Goal: Communication & Community: Answer question/provide support

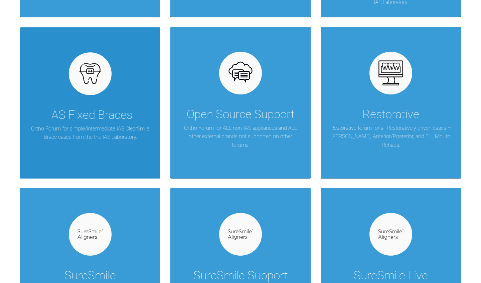
click at [132, 127] on p "Ortho Forum for simple/intermediate IAS ClearSmile Brace cases from the the IAS…" at bounding box center [90, 133] width 120 height 17
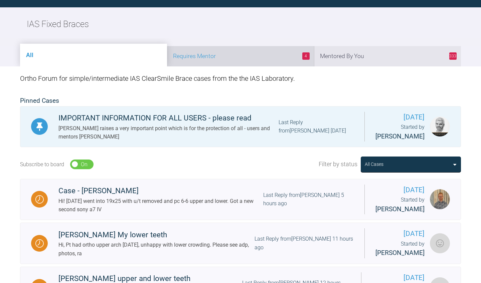
click at [277, 63] on li "4 Requires Mentor" at bounding box center [240, 56] width 147 height 20
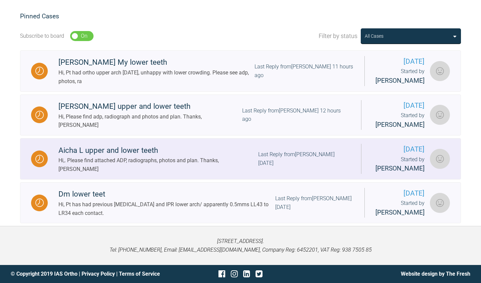
scroll to position [157, 0]
click at [160, 142] on link "Aicha L upper and lower teeth Hi,. Please find attached ADP, radiographs, photo…" at bounding box center [240, 158] width 441 height 41
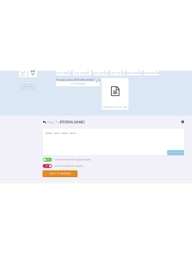
scroll to position [297, 0]
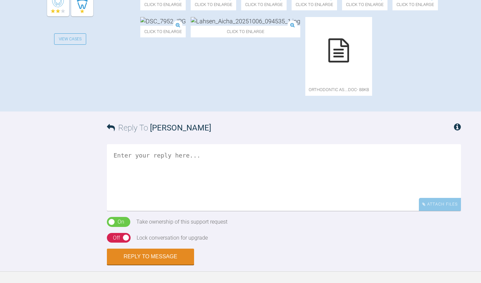
click at [328, 62] on icon at bounding box center [338, 50] width 21 height 24
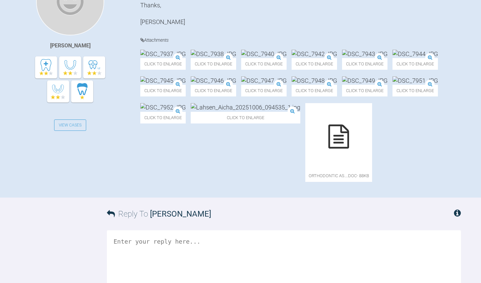
scroll to position [243, 0]
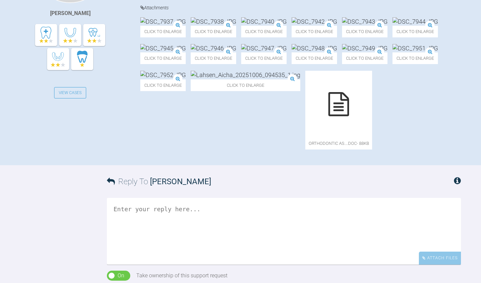
click at [185, 26] on img at bounding box center [162, 21] width 45 height 8
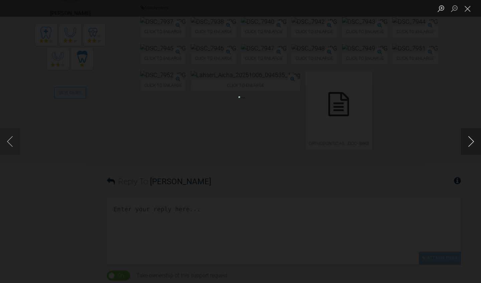
click at [473, 140] on button "Next image" at bounding box center [471, 141] width 20 height 27
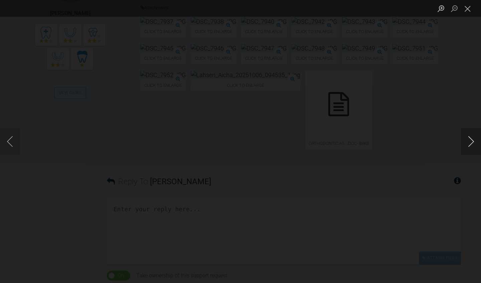
click at [473, 140] on button "Next image" at bounding box center [471, 141] width 20 height 27
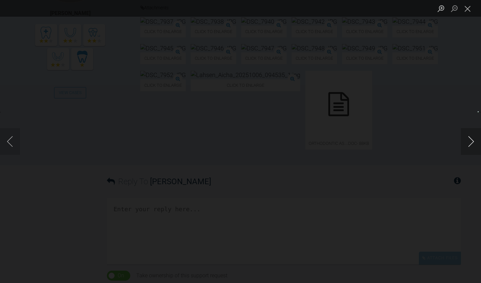
click at [473, 140] on button "Next image" at bounding box center [471, 141] width 20 height 27
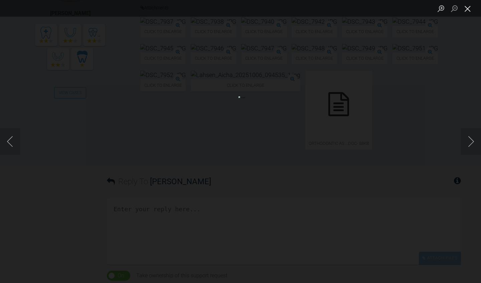
click at [469, 10] on button "Close lightbox" at bounding box center [467, 9] width 13 height 12
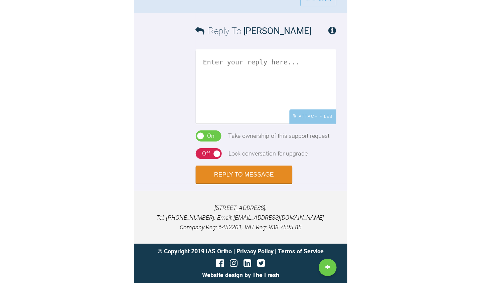
scroll to position [474, 0]
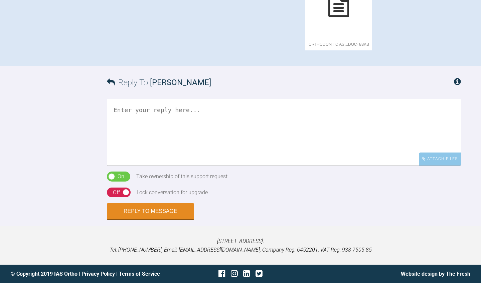
click at [141, 115] on textarea at bounding box center [284, 132] width 354 height 67
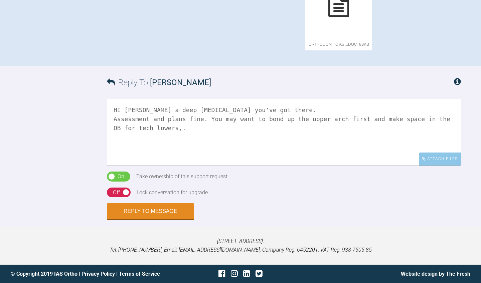
drag, startPoint x: 392, startPoint y: 129, endPoint x: 420, endPoint y: 129, distance: 28.0
click at [419, 130] on textarea "HI [PERSON_NAME] a deep [MEDICAL_DATA] you've got there. Assessment and plans f…" at bounding box center [284, 132] width 354 height 67
click at [387, 130] on textarea "HI [PERSON_NAME] a deep [MEDICAL_DATA] you've got there. Assessment and plans f…" at bounding box center [284, 132] width 354 height 67
click at [435, 130] on textarea "HI [PERSON_NAME] a deep [MEDICAL_DATA] you've got there. Assessment and plans f…" at bounding box center [284, 132] width 354 height 67
click at [374, 154] on textarea "HI [PERSON_NAME] a deep [MEDICAL_DATA] you've got there. Assessment and plans f…" at bounding box center [284, 132] width 354 height 67
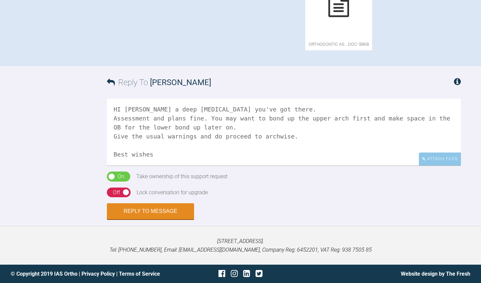
scroll to position [11, 0]
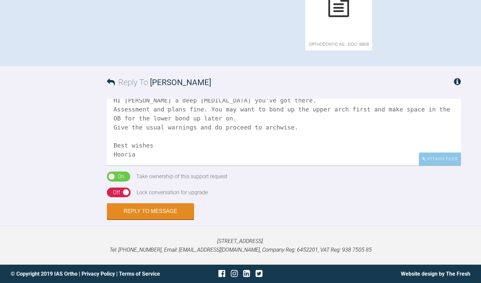
click at [151, 153] on textarea "HI [PERSON_NAME] a deep [MEDICAL_DATA] you've got there. Assessment and plans f…" at bounding box center [284, 132] width 354 height 67
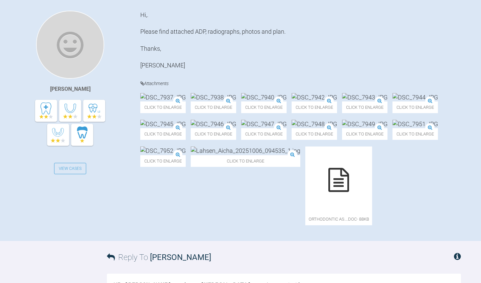
scroll to position [167, 0]
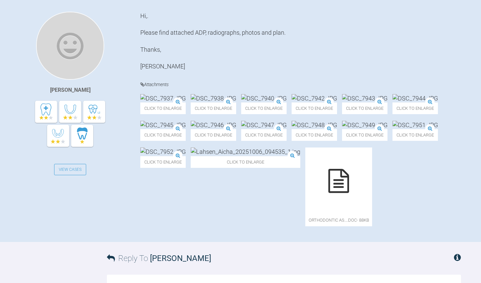
click at [236, 103] on img at bounding box center [213, 98] width 45 height 8
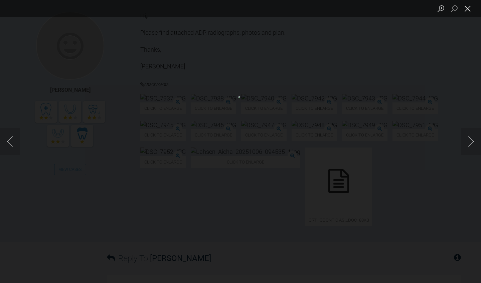
click at [466, 8] on button "Close lightbox" at bounding box center [467, 9] width 13 height 12
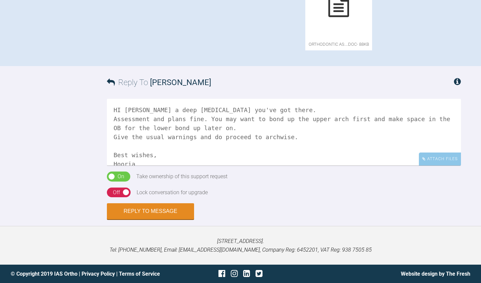
scroll to position [474, 0]
click at [307, 147] on textarea "HI [PERSON_NAME] a deep [MEDICAL_DATA] you've got there. Assessment and plans f…" at bounding box center [284, 132] width 354 height 67
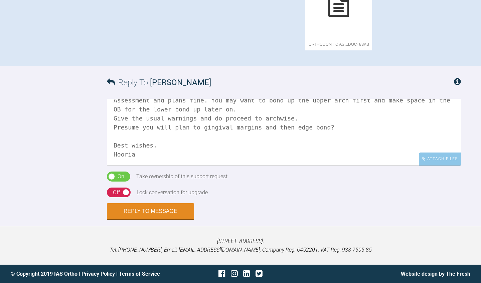
scroll to position [28, 0]
type textarea "HI [PERSON_NAME] a deep [MEDICAL_DATA] you've got there. Assessment and plans f…"
click at [116, 195] on div "Off" at bounding box center [116, 192] width 7 height 9
click at [124, 213] on button "Reply to Message" at bounding box center [150, 212] width 87 height 16
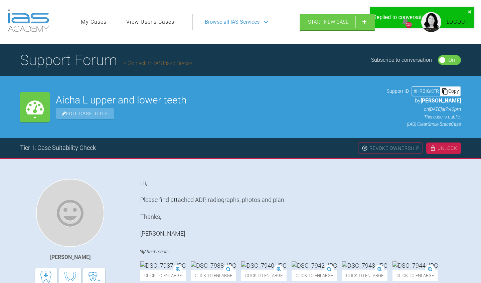
scroll to position [0, 0]
click at [151, 61] on link "Go back to IAS Fixed Braces" at bounding box center [158, 63] width 69 height 6
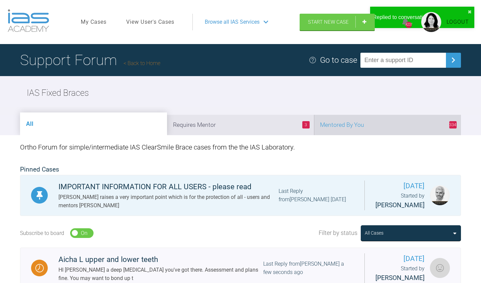
click at [373, 123] on li "334 Mentored By You" at bounding box center [387, 125] width 147 height 20
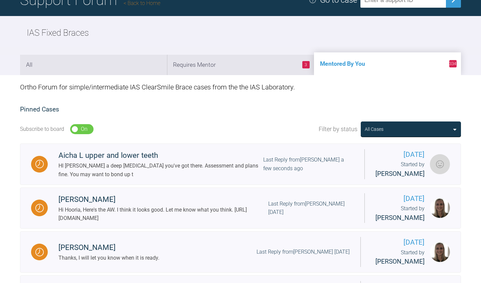
scroll to position [72, 0]
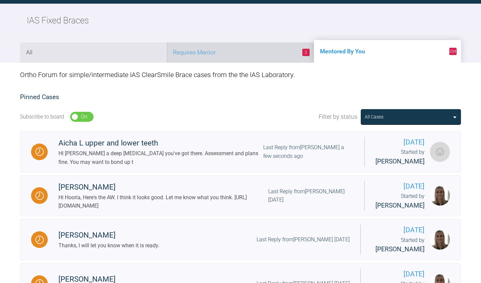
click at [276, 60] on li "3 Requires Mentor" at bounding box center [240, 52] width 147 height 20
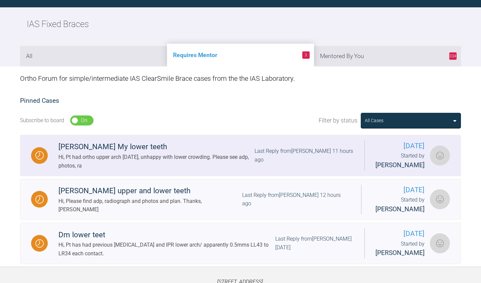
click at [137, 154] on div "Hi, Pt had ortho upper arch [DATE], unhappy with lower crowding. Please see adp…" at bounding box center [156, 161] width 196 height 17
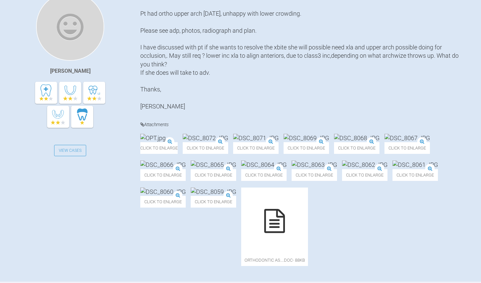
scroll to position [186, 0]
click at [166, 142] on img at bounding box center [152, 138] width 25 height 8
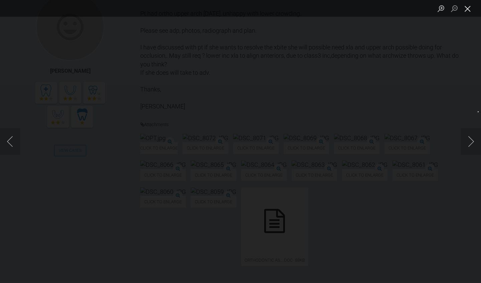
click at [466, 11] on button "Close lightbox" at bounding box center [467, 9] width 13 height 12
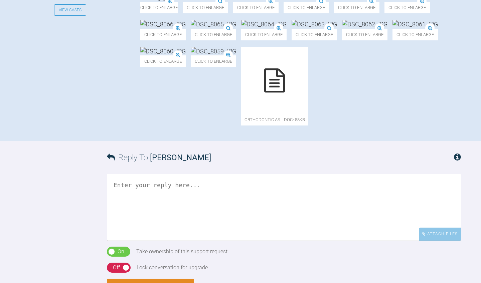
scroll to position [324, 0]
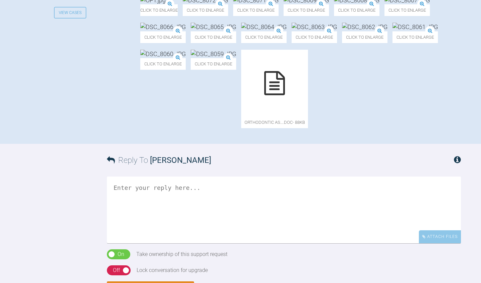
click at [384, 4] on img at bounding box center [406, 0] width 45 height 8
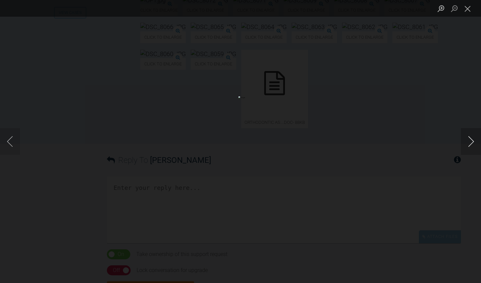
click at [471, 142] on button "Next image" at bounding box center [471, 141] width 20 height 27
click at [471, 138] on button "Next image" at bounding box center [471, 141] width 20 height 27
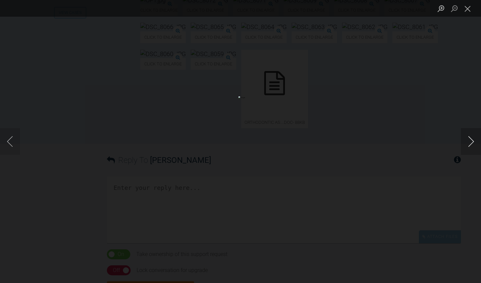
click at [471, 138] on button "Next image" at bounding box center [471, 141] width 20 height 27
click at [469, 10] on button "Close lightbox" at bounding box center [467, 9] width 13 height 12
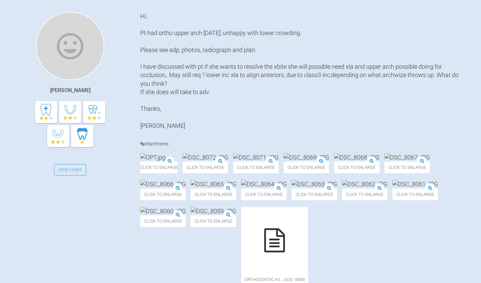
scroll to position [166, 0]
click at [166, 162] on img at bounding box center [152, 158] width 25 height 8
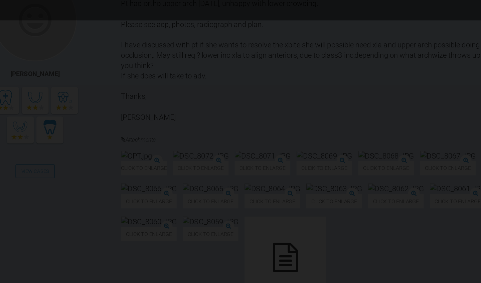
scroll to position [113, 0]
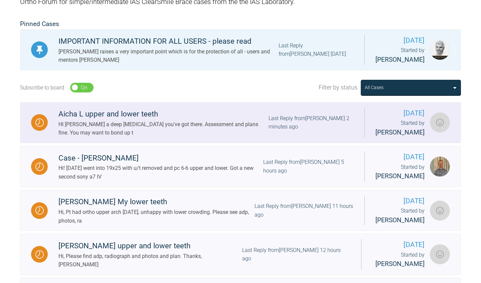
scroll to position [197, 0]
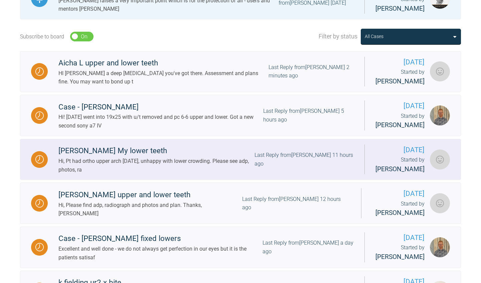
click at [236, 174] on div "Hi, Pt had ortho upper arch [DATE], unhappy with lower crowding. Please see adp…" at bounding box center [156, 165] width 196 height 17
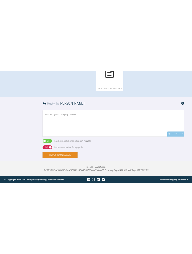
scroll to position [588, 0]
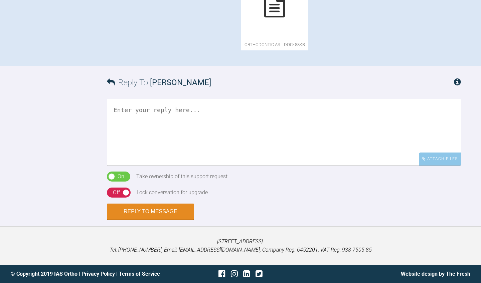
click at [238, 114] on textarea at bounding box center [284, 132] width 354 height 67
click at [308, 20] on div at bounding box center [274, 5] width 67 height 67
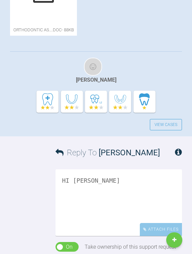
drag, startPoint x: 169, startPoint y: 113, endPoint x: 191, endPoint y: 109, distance: 22.0
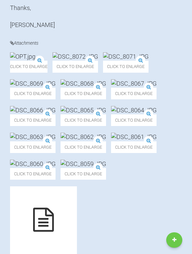
scroll to position [368, 0]
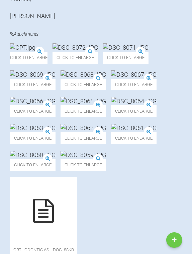
click at [103, 52] on img at bounding box center [125, 47] width 45 height 8
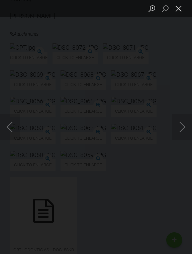
click at [178, 10] on button "Close lightbox" at bounding box center [178, 9] width 13 height 12
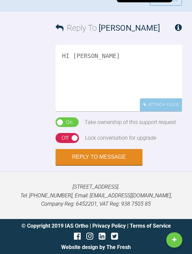
scroll to position [918, 0]
click at [108, 112] on textarea "HI [PERSON_NAME]" at bounding box center [118, 78] width 127 height 67
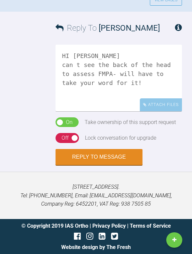
click at [74, 112] on textarea "HI [PERSON_NAME] can t see the back of the head to assess FMPA- will have to ta…" at bounding box center [118, 78] width 127 height 67
click at [62, 112] on textarea "HI [PERSON_NAME] can't see the back of the head to assess FMPA- will have to ta…" at bounding box center [118, 78] width 127 height 67
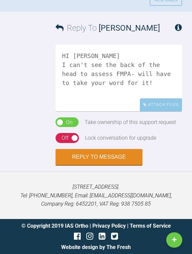
click at [61, 112] on textarea "HI [PERSON_NAME] I can't see the back of the head to assess FMPA- will have to …" at bounding box center [118, 78] width 127 height 67
click at [90, 112] on textarea "HI [PERSON_NAME] I can't see the back of the head to assess FMPA- will have to …" at bounding box center [118, 78] width 127 height 67
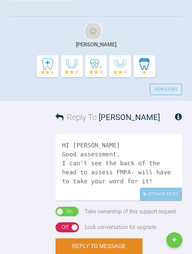
scroll to position [627, 0]
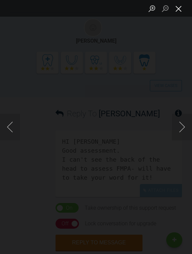
click at [180, 10] on button "Close lightbox" at bounding box center [178, 9] width 13 height 12
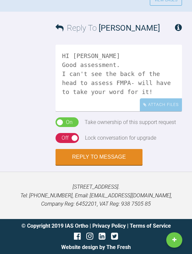
scroll to position [1023, 0]
click at [85, 112] on textarea "HI [PERSON_NAME] Good assessment. I can't see the back of the head to assess FM…" at bounding box center [118, 78] width 127 height 67
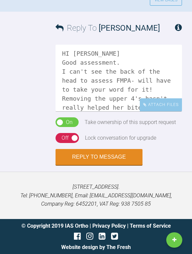
click at [65, 112] on textarea "HI [PERSON_NAME] Good assessment. I can't see the back of the head to assess FM…" at bounding box center [118, 78] width 127 height 67
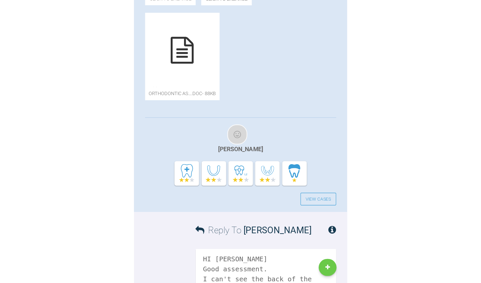
scroll to position [528, 0]
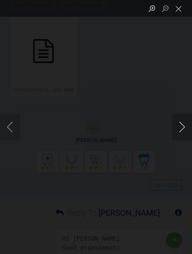
click at [182, 127] on button "Next image" at bounding box center [182, 127] width 20 height 27
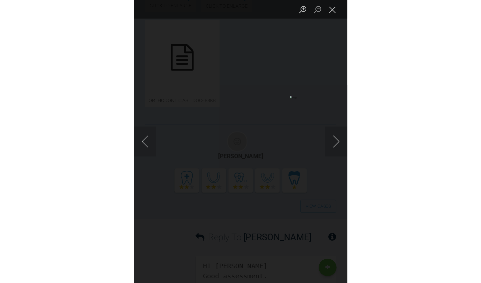
scroll to position [1, 0]
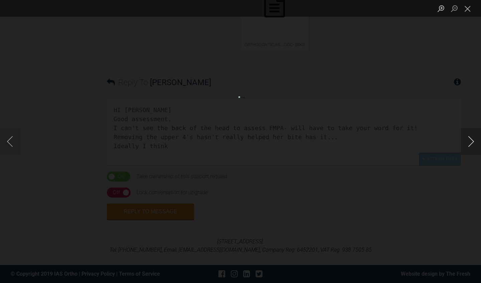
click at [470, 141] on button "Next image" at bounding box center [471, 141] width 20 height 27
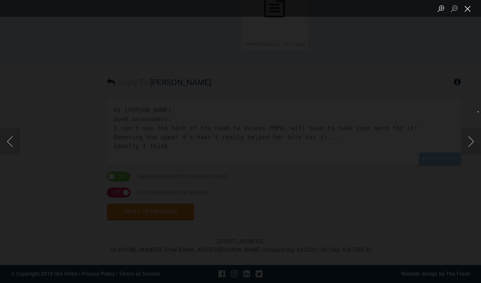
click at [467, 6] on button "Close lightbox" at bounding box center [467, 9] width 13 height 12
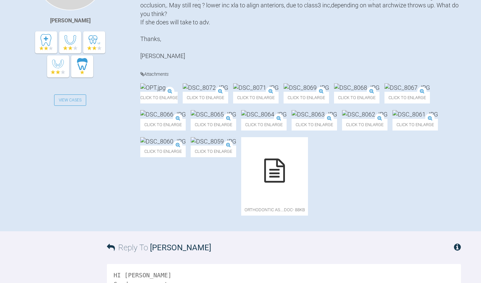
scroll to position [236, 0]
click at [278, 92] on img at bounding box center [255, 87] width 45 height 8
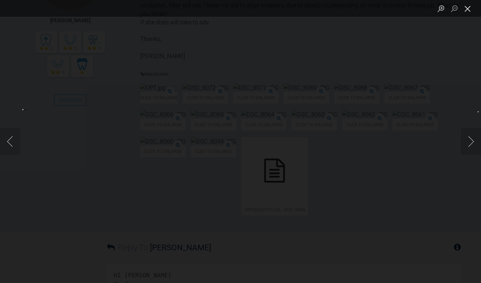
click at [468, 9] on button "Close lightbox" at bounding box center [467, 9] width 13 height 12
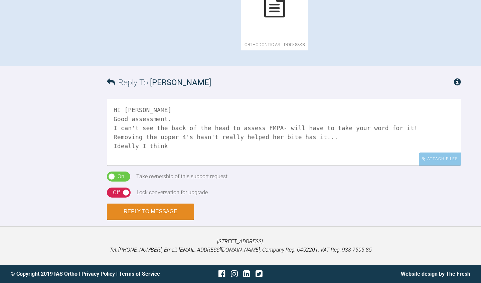
scroll to position [520, 0]
click at [255, 166] on textarea "HI [PERSON_NAME] Good assessment. I can't see the back of the head to assess FM…" at bounding box center [284, 132] width 354 height 67
click at [190, 166] on textarea "HI [PERSON_NAME] Good assessment. I can't see the back of the head to assess FM…" at bounding box center [284, 132] width 354 height 67
click at [164, 166] on textarea "HI [PERSON_NAME] Good assessment. I can't see the back of the head to assess FM…" at bounding box center [284, 132] width 354 height 67
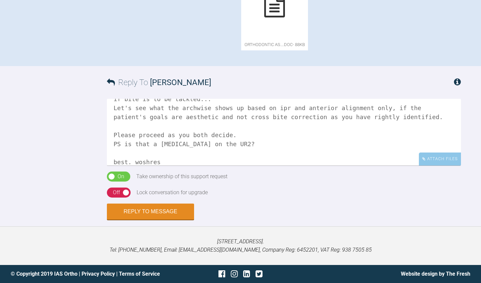
scroll to position [82, 0]
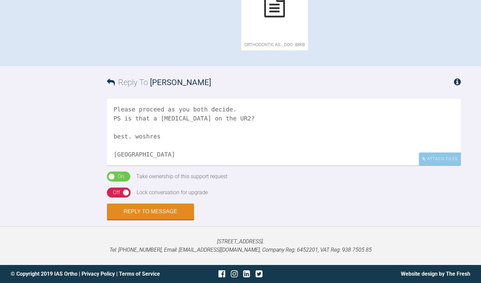
drag, startPoint x: 152, startPoint y: 198, endPoint x: 104, endPoint y: 195, distance: 48.8
click at [104, 195] on div "Reply To [PERSON_NAME] HI [PERSON_NAME] Good assessment. I can't see the back o…" at bounding box center [240, 143] width 481 height 154
click at [220, 166] on textarea "HI [PERSON_NAME] Good assessment. I can't see the back of the head to assess FM…" at bounding box center [284, 132] width 354 height 67
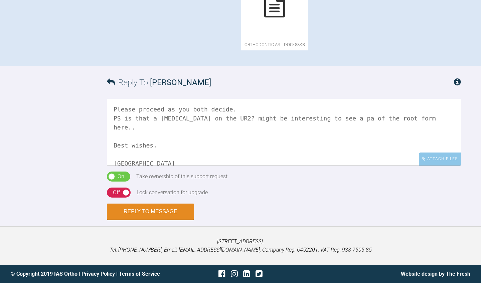
type textarea "HI [PERSON_NAME] Good assessment. I can't see the back of the head to assess FM…"
click at [115, 197] on div "Off" at bounding box center [116, 192] width 7 height 9
click at [131, 220] on button "Reply to Message" at bounding box center [150, 212] width 87 height 16
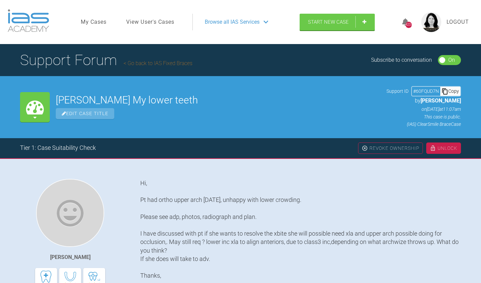
scroll to position [0, 0]
click at [159, 61] on link "Go back to IAS Fixed Braces" at bounding box center [158, 63] width 69 height 6
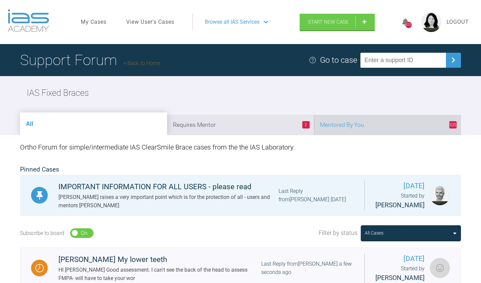
click at [364, 122] on li "335 Mentored By You" at bounding box center [387, 125] width 147 height 20
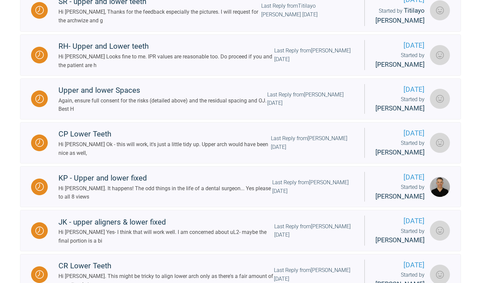
scroll to position [622, 0]
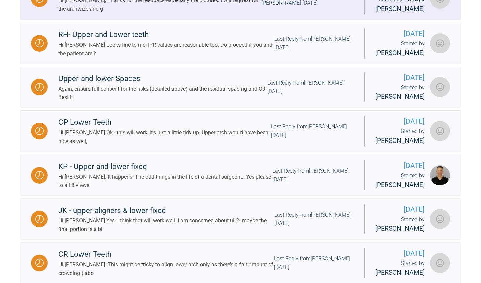
click at [251, 13] on div "Hi [PERSON_NAME], Thanks for the feedback especially the pictures. I will reque…" at bounding box center [159, 4] width 203 height 17
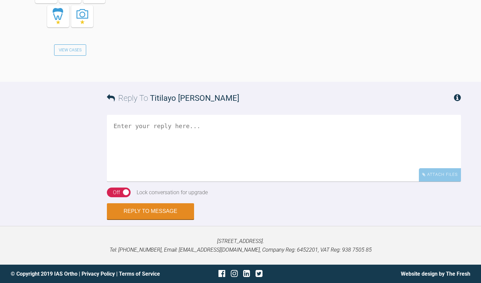
scroll to position [1301, 0]
click at [203, 154] on textarea at bounding box center [284, 148] width 354 height 67
click at [150, 137] on textarea "sounds good Titi. Best Hooria" at bounding box center [284, 148] width 354 height 67
click at [138, 137] on textarea "sounds good Titi. Best wisges, [GEOGRAPHIC_DATA]" at bounding box center [284, 148] width 354 height 67
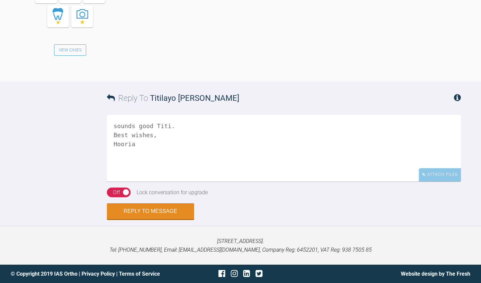
click at [117, 128] on textarea "sounds good Titi. Best wishes, Hooria" at bounding box center [284, 148] width 354 height 67
click at [146, 167] on textarea "Sounds good Titi. Best wishes, Hooria" at bounding box center [284, 148] width 354 height 67
type textarea "Sounds good Titi. Best wishes, Hooria"
click at [128, 193] on div "On Off" at bounding box center [119, 193] width 24 height 10
click at [126, 213] on button "Reply to Message" at bounding box center [150, 212] width 87 height 16
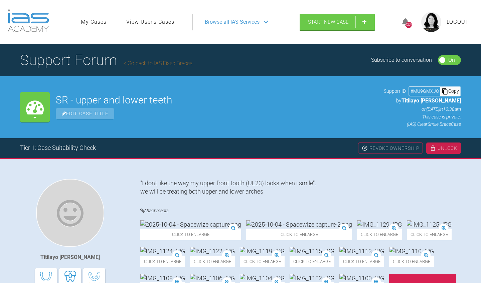
scroll to position [0, 0]
click at [153, 66] on link "Go back to IAS Fixed Braces" at bounding box center [158, 63] width 69 height 6
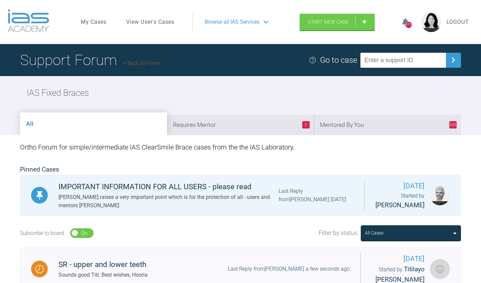
click at [388, 112] on div "All 2 Requires Mentor 335 Mentored By You" at bounding box center [240, 121] width 481 height 28
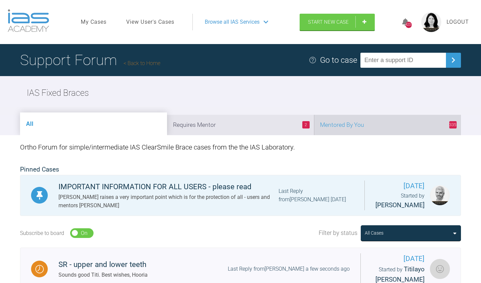
click at [384, 120] on li "335 Mentored By You" at bounding box center [387, 125] width 147 height 20
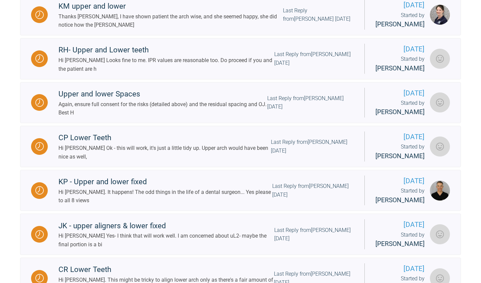
scroll to position [623, 0]
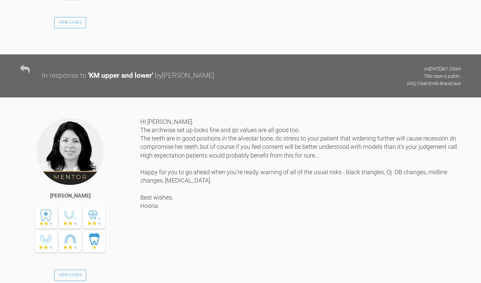
scroll to position [1490, 0]
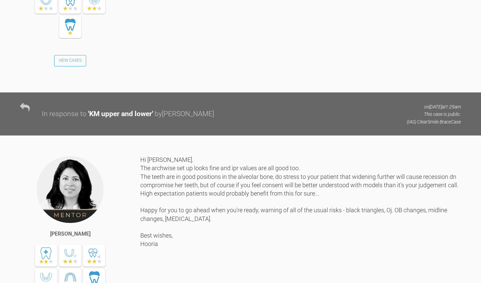
scroll to position [1449, 0]
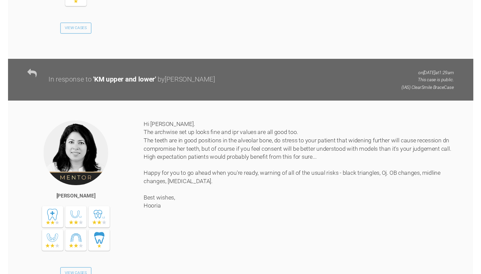
scroll to position [1458, 0]
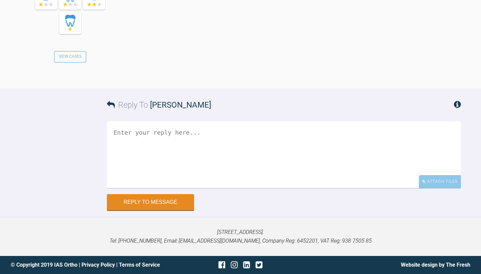
click at [180, 160] on textarea at bounding box center [284, 154] width 354 height 67
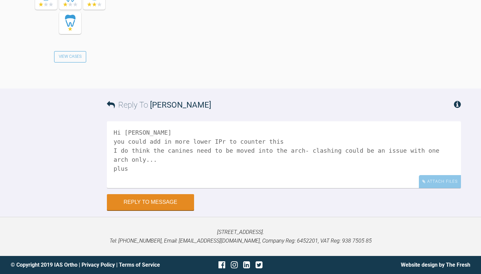
scroll to position [2169, 0]
click at [118, 142] on textarea "Hi [PERSON_NAME] you could add in more lower IPr to counter this I do think the…" at bounding box center [284, 154] width 354 height 67
click at [246, 143] on textarea "Hi [PERSON_NAME] You could add in more lower IPr to counter this I do think the…" at bounding box center [284, 154] width 354 height 67
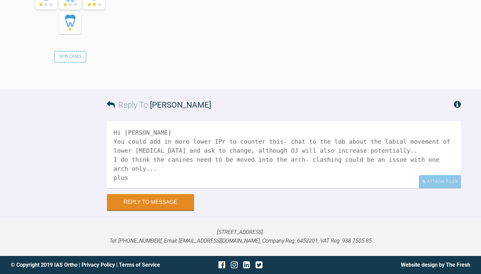
click at [198, 169] on textarea "Hi [PERSON_NAME] You could add in more lower IPr to counter this- chat to the l…" at bounding box center [284, 154] width 354 height 67
click at [150, 160] on textarea "Hi [PERSON_NAME] You could add in more lower IPr to counter this- chat to the l…" at bounding box center [284, 154] width 354 height 67
click at [140, 169] on textarea "Hi [PERSON_NAME] You could add in more lower IPr to counter this- chat to the l…" at bounding box center [284, 154] width 354 height 67
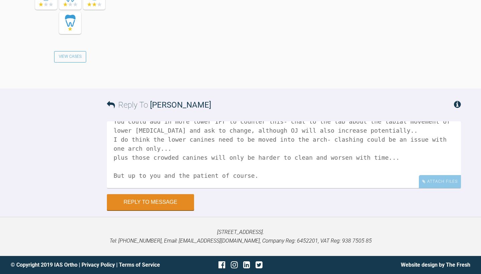
scroll to position [29, 0]
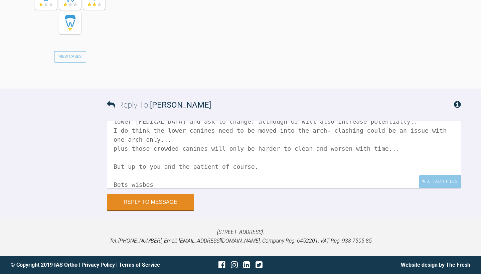
drag, startPoint x: 136, startPoint y: 183, endPoint x: 118, endPoint y: 184, distance: 18.1
click at [118, 184] on textarea "Hi [PERSON_NAME] You could add in more lower IPr to counter this- chat to the l…" at bounding box center [284, 154] width 354 height 67
drag, startPoint x: 150, startPoint y: 175, endPoint x: 133, endPoint y: 175, distance: 16.7
click at [133, 175] on textarea "Hi [PERSON_NAME] You could add in more lower IPr to counter this- chat to the l…" at bounding box center [284, 154] width 354 height 67
type textarea "Hi [PERSON_NAME] You could add in more lower IPr to counter this- chat to the l…"
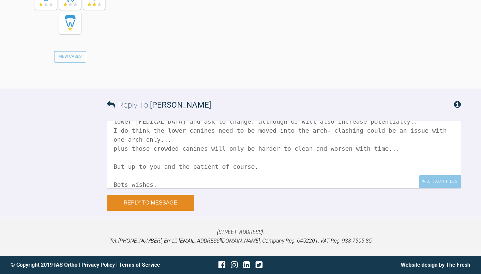
click at [149, 203] on button "Reply to Message" at bounding box center [150, 203] width 87 height 16
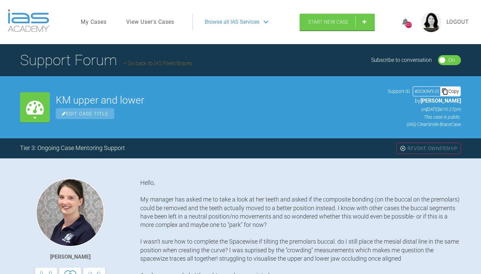
scroll to position [0, 0]
click at [173, 63] on link "Go back to IAS Fixed Braces" at bounding box center [158, 63] width 69 height 6
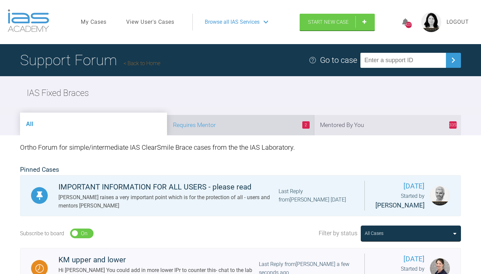
click at [272, 121] on li "2 Requires Mentor" at bounding box center [240, 125] width 147 height 20
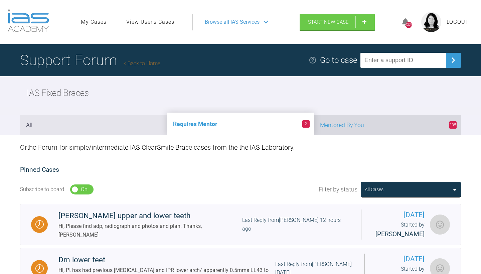
click at [353, 125] on li "335 Mentored By You" at bounding box center [387, 125] width 147 height 20
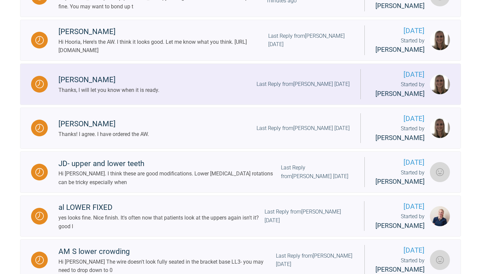
scroll to position [385, 0]
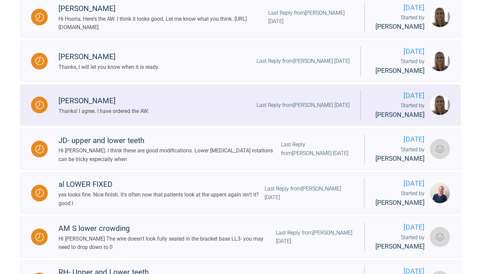
click at [210, 115] on div "[PERSON_NAME] Thanks! I agree. I have ordered the AW. Last Reply from [PERSON_N…" at bounding box center [204, 105] width 313 height 20
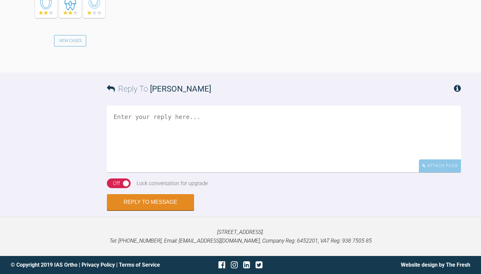
scroll to position [1489, 0]
click at [193, 137] on textarea at bounding box center [284, 139] width 354 height 67
click at [154, 117] on textarea "sounds good. looking forwards to seeing it." at bounding box center [284, 139] width 354 height 67
click at [114, 117] on textarea "sounds good. Looking forwards to seeing it." at bounding box center [284, 139] width 354 height 67
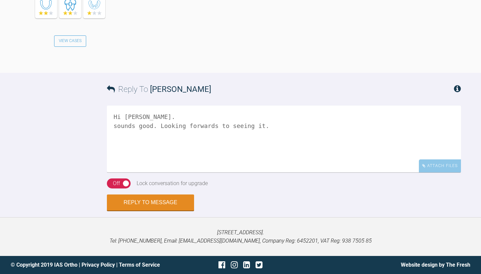
click at [136, 120] on textarea "Hi [PERSON_NAME]. sounds good. Looking forwards to seeing it." at bounding box center [284, 139] width 354 height 67
click at [116, 128] on textarea "Hi [PERSON_NAME]. sounds good. Looking forwards to seeing it." at bounding box center [284, 139] width 354 height 67
click at [175, 162] on textarea "Hi [PERSON_NAME]. Sounds good. Looking forwards to seeing it." at bounding box center [284, 139] width 354 height 67
type textarea "Hi [PERSON_NAME]. Sounds good. Looking forwards to seeing it. Best [GEOGRAPHIC_…"
click at [165, 206] on button "Reply to Message" at bounding box center [150, 203] width 87 height 16
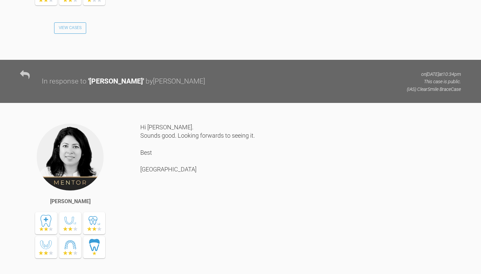
scroll to position [1104, 0]
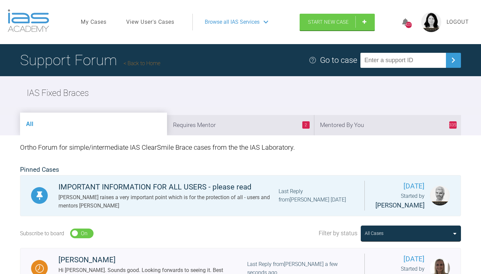
click at [366, 108] on div "All 2 Requires Mentor 335 Mentored By You" at bounding box center [240, 121] width 481 height 28
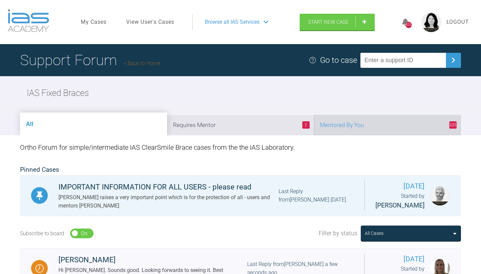
click at [360, 125] on li "335 Mentored By You" at bounding box center [387, 125] width 147 height 20
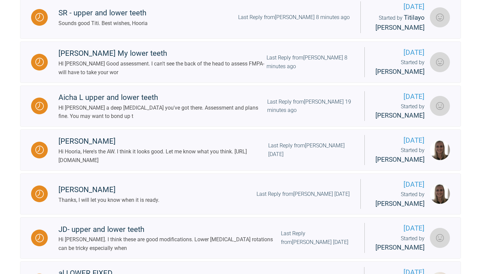
scroll to position [493, 0]
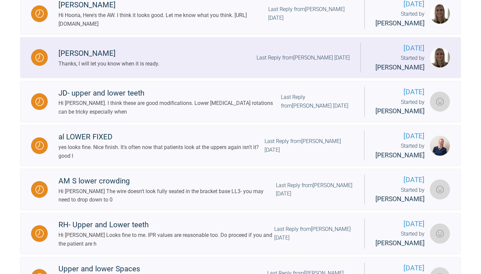
click at [319, 78] on link "[PERSON_NAME] Thanks, I will let you know when it is ready. Last Reply from [PE…" at bounding box center [240, 57] width 441 height 41
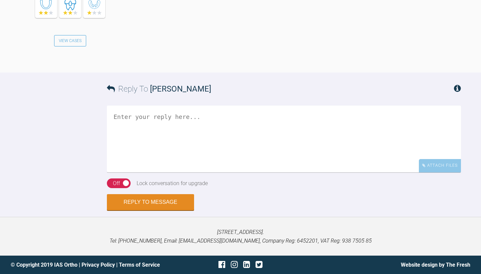
scroll to position [1113, 0]
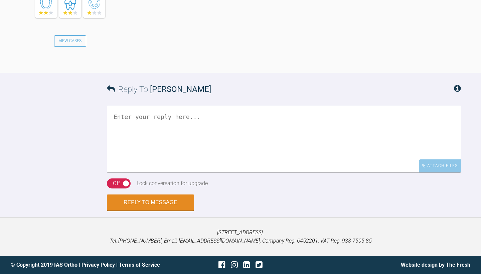
click at [245, 165] on textarea at bounding box center [284, 139] width 354 height 67
click at [135, 120] on textarea "sounds. great [PERSON_NAME]." at bounding box center [284, 139] width 354 height 67
click at [117, 117] on textarea "sounds great [PERSON_NAME]." at bounding box center [284, 139] width 354 height 67
click at [145, 148] on textarea "Sounds great [PERSON_NAME]." at bounding box center [284, 139] width 354 height 67
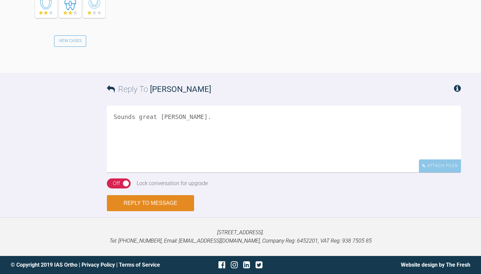
type textarea "Sounds great [PERSON_NAME]."
click at [152, 202] on button "Reply to Message" at bounding box center [150, 203] width 87 height 16
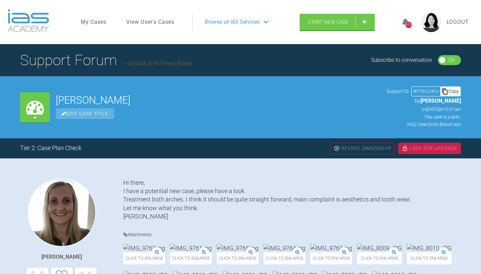
scroll to position [0, 0]
click at [163, 64] on link "Go back to IAS Fixed Braces" at bounding box center [158, 63] width 69 height 6
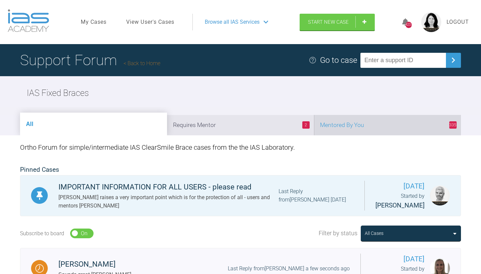
click at [353, 126] on li "335 Mentored By You" at bounding box center [387, 125] width 147 height 20
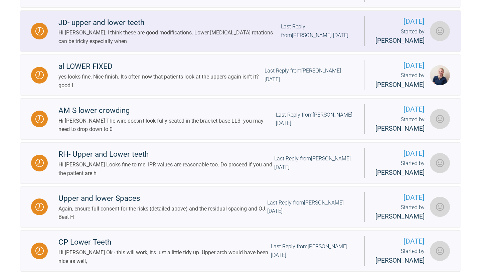
scroll to position [516, 0]
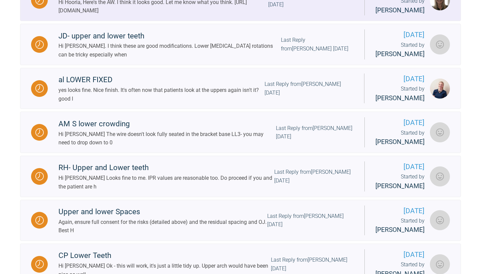
click at [294, 9] on div "Last Reply from [PERSON_NAME] [DATE]" at bounding box center [310, 0] width 85 height 17
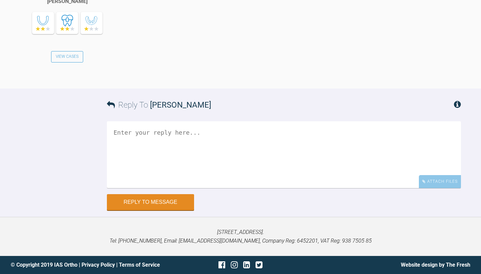
scroll to position [2281, 0]
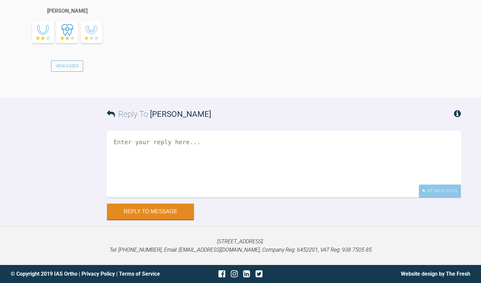
scroll to position [2421, 0]
click at [206, 148] on textarea at bounding box center [284, 164] width 354 height 67
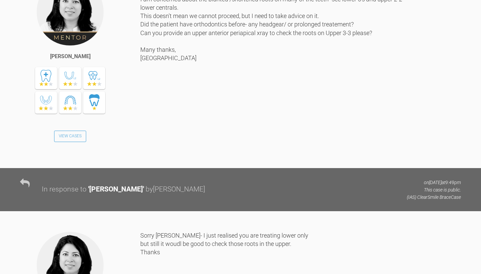
scroll to position [539, 0]
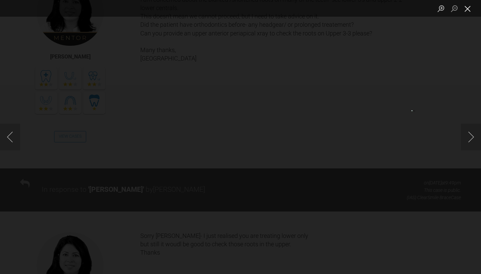
click at [468, 8] on button "Close lightbox" at bounding box center [467, 9] width 13 height 12
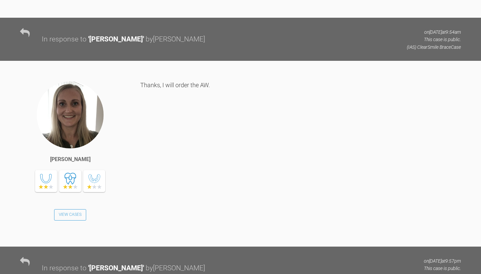
scroll to position [1471, 0]
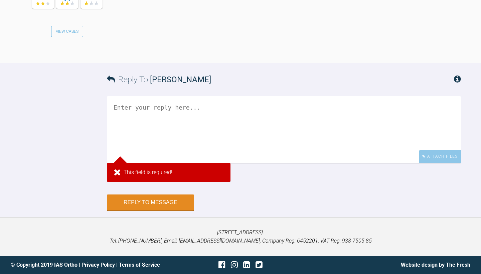
click at [295, 120] on textarea at bounding box center [284, 129] width 354 height 67
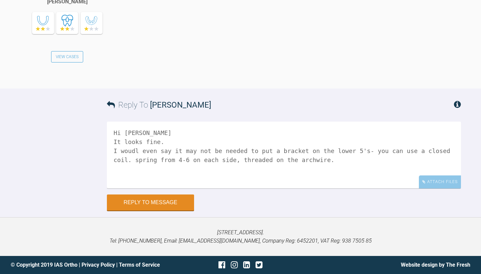
click at [133, 151] on textarea "Hi [PERSON_NAME] It looks fine. I woudl even say it may not be needed to put a …" at bounding box center [284, 155] width 354 height 67
click at [197, 162] on textarea "Hi [PERSON_NAME] It looks fine. I would even say it may not be needed to put a …" at bounding box center [284, 155] width 354 height 67
click at [374, 152] on textarea "Hi [PERSON_NAME] It looks fine. I would even say it may not be needed to put a …" at bounding box center [284, 155] width 354 height 67
click at [350, 171] on textarea "Hi [PERSON_NAME] It looks fine. I would even say it may not be needed to put a …" at bounding box center [284, 155] width 354 height 67
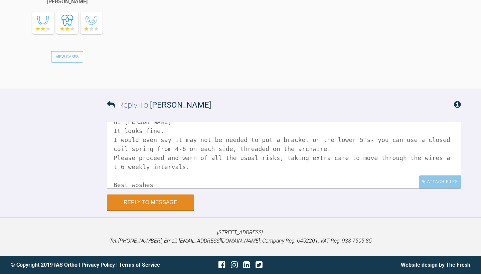
scroll to position [20, 0]
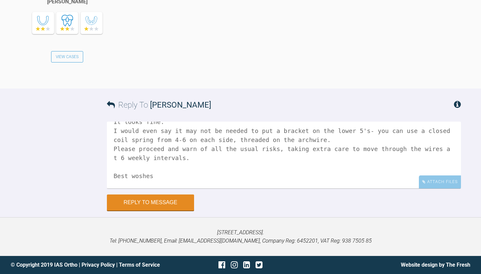
click at [217, 174] on textarea "Hi [PERSON_NAME] It looks fine. I would even say it may not be needed to put a …" at bounding box center [284, 155] width 354 height 67
drag, startPoint x: 150, startPoint y: 167, endPoint x: 131, endPoint y: 169, distance: 18.7
click at [131, 169] on textarea "Hi [PERSON_NAME] It looks fine. I would even say it may not be needed to put a …" at bounding box center [284, 155] width 354 height 67
click at [125, 186] on textarea "Hi [PERSON_NAME] It looks fine. I would even say it may not be needed to put a …" at bounding box center [284, 155] width 354 height 67
click at [170, 181] on textarea "Hi [PERSON_NAME] It looks fine. I would even say it may not be needed to put a …" at bounding box center [284, 155] width 354 height 67
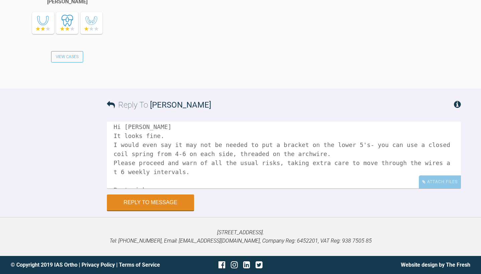
scroll to position [0, 0]
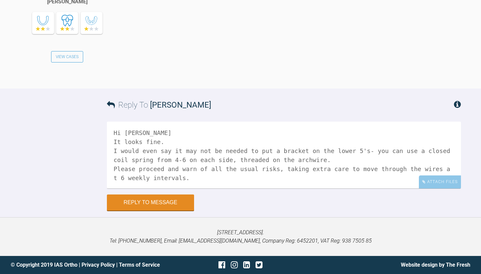
click at [358, 167] on textarea "Hi [PERSON_NAME] It looks fine. I would even say it may not be needed to put a …" at bounding box center [284, 155] width 354 height 67
click at [332, 181] on textarea "Hi [PERSON_NAME] It looks fine. I would even say it may not be needed to put a …" at bounding box center [284, 155] width 354 height 67
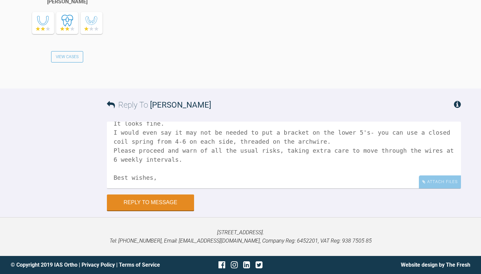
scroll to position [21, 0]
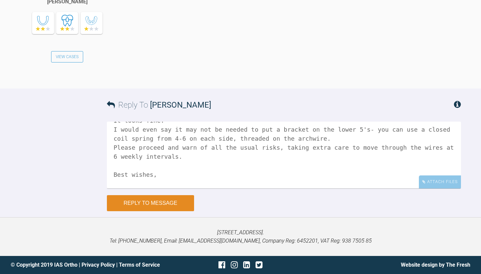
type textarea "Hi [PERSON_NAME] It looks fine. I would even say it may not be needed to put a …"
click at [167, 205] on button "Reply to Message" at bounding box center [150, 203] width 87 height 16
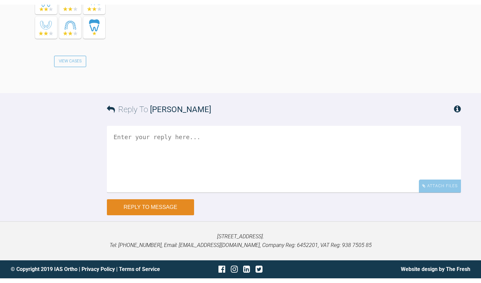
scroll to position [2633, 0]
